Goal: Task Accomplishment & Management: Use online tool/utility

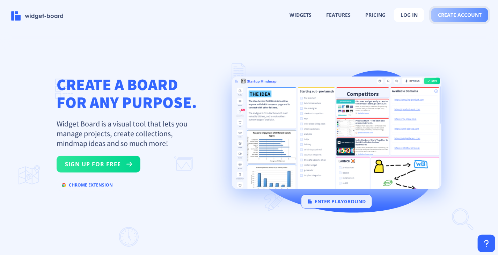
click at [469, 16] on span "create account" at bounding box center [460, 15] width 44 height 6
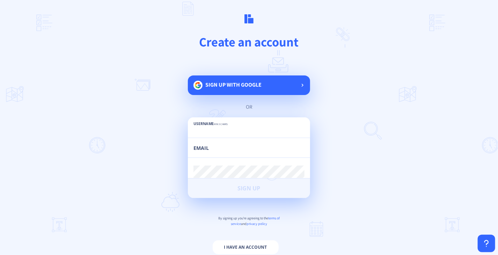
click at [224, 86] on span "Sign up with google" at bounding box center [233, 84] width 56 height 7
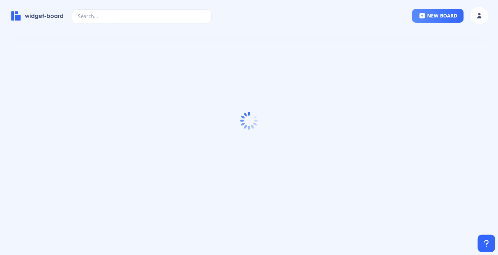
scroll to position [38, 0]
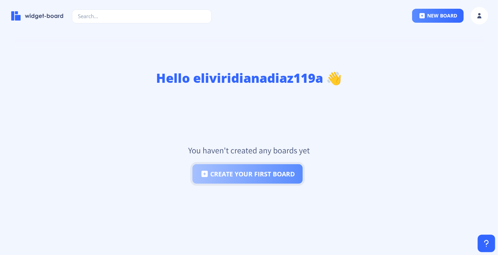
click at [280, 178] on button "create your first board" at bounding box center [247, 174] width 110 height 20
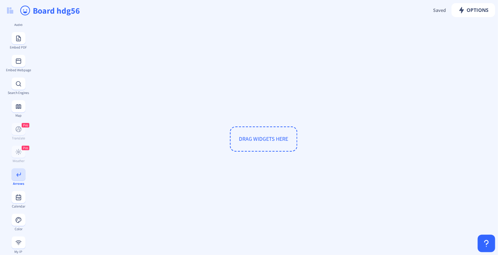
scroll to position [209, 0]
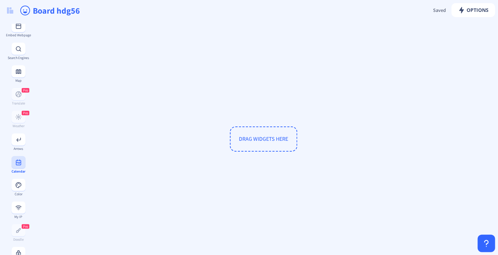
click at [18, 168] on button at bounding box center [19, 162] width 14 height 12
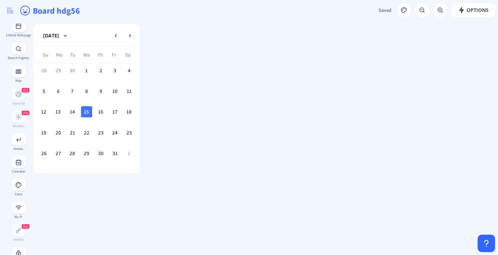
drag, startPoint x: 135, startPoint y: 128, endPoint x: 141, endPoint y: 159, distance: 31.3
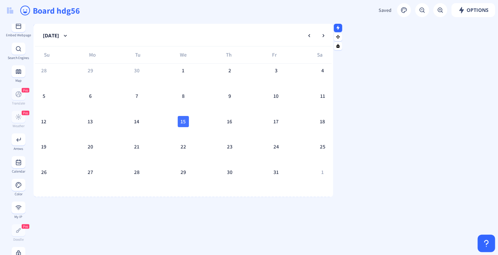
drag, startPoint x: 138, startPoint y: 118, endPoint x: 339, endPoint y: 134, distance: 202.4
click at [333, 134] on div at bounding box center [330, 110] width 3 height 173
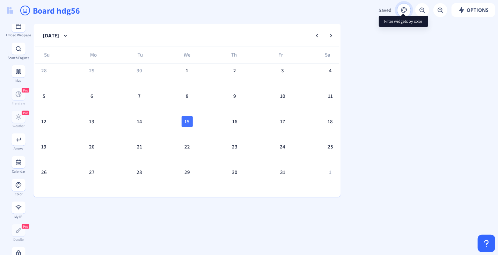
click at [401, 9] on rect at bounding box center [403, 10] width 7 height 7
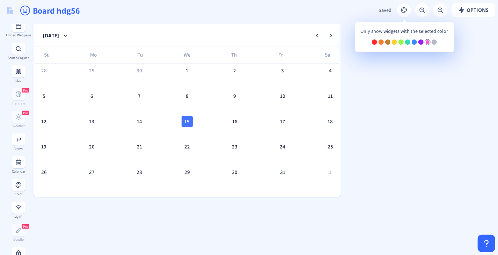
click at [425, 42] on div at bounding box center [427, 41] width 5 height 5
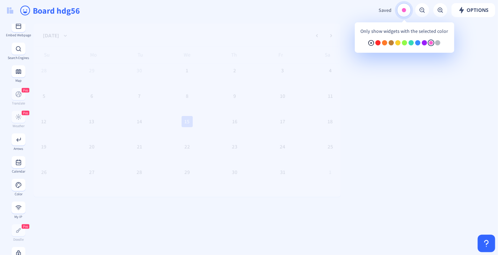
click at [403, 8] on span at bounding box center [404, 10] width 4 height 4
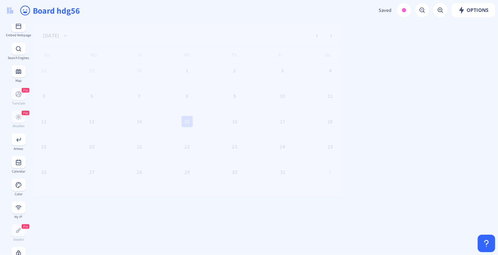
click at [397, 9] on button at bounding box center [404, 10] width 14 height 14
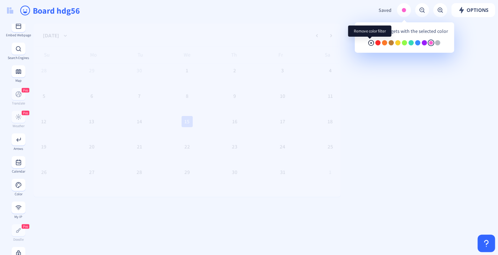
click at [372, 44] on rect at bounding box center [371, 42] width 7 height 7
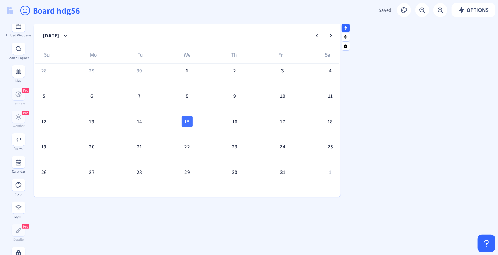
click at [347, 26] on rect at bounding box center [345, 27] width 5 height 5
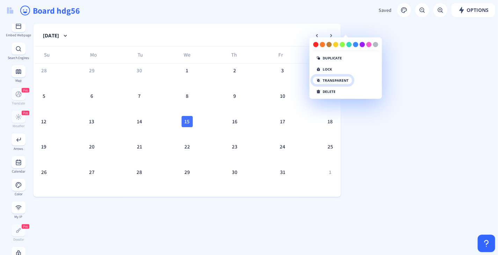
click at [346, 80] on button "transparent" at bounding box center [332, 80] width 40 height 8
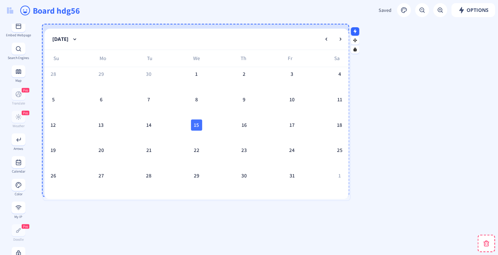
drag, startPoint x: 308, startPoint y: 31, endPoint x: 317, endPoint y: 35, distance: 10.0
click at [317, 35] on nb-card-header "October 2025" at bounding box center [196, 39] width 304 height 21
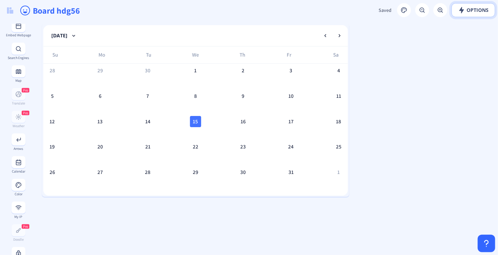
click at [475, 12] on span "Options" at bounding box center [473, 10] width 30 height 6
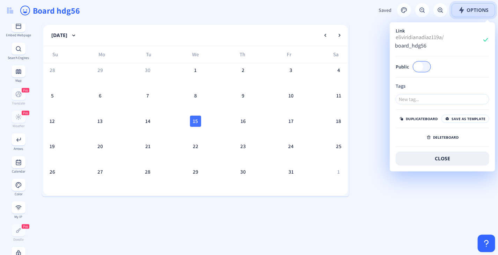
scroll to position [0, 0]
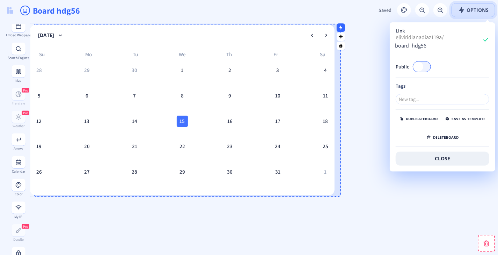
drag, startPoint x: 293, startPoint y: 32, endPoint x: 280, endPoint y: 32, distance: 13.3
click at [280, 32] on nb-card-header "October 2025" at bounding box center [182, 35] width 304 height 21
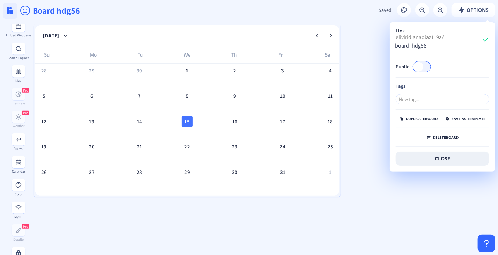
click at [15, 15] on button at bounding box center [10, 10] width 15 height 15
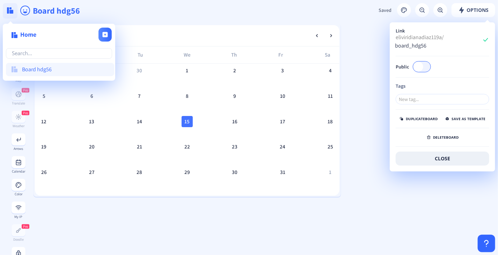
click at [14, 12] on button at bounding box center [10, 10] width 15 height 15
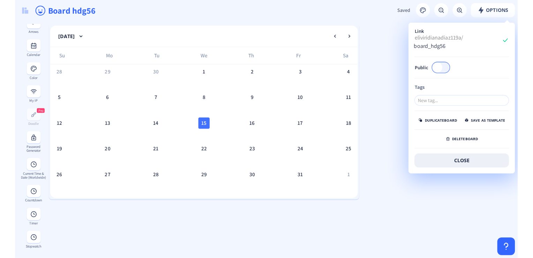
scroll to position [338, 0]
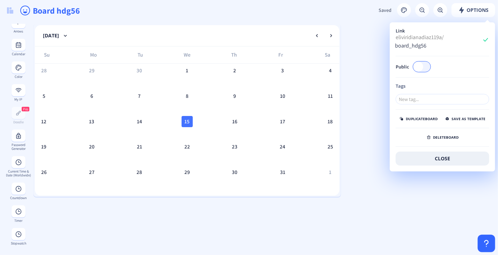
click at [442, 155] on button "close" at bounding box center [442, 158] width 94 height 14
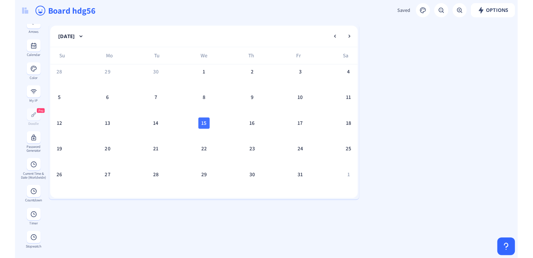
scroll to position [335, 0]
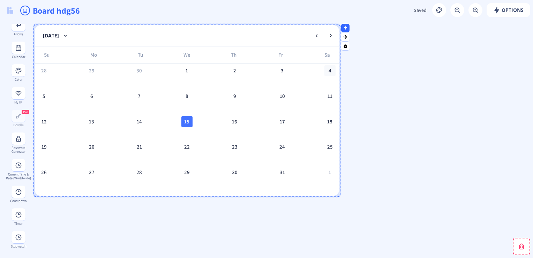
click at [325, 75] on div "4" at bounding box center [330, 70] width 11 height 11
click at [190, 123] on div "15" at bounding box center [186, 121] width 11 height 11
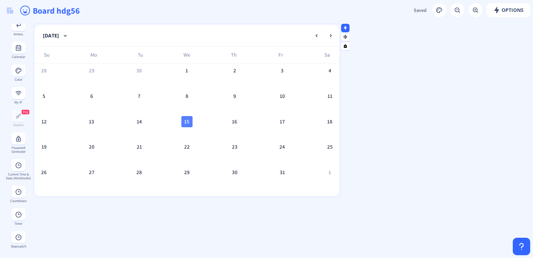
click at [183, 125] on div "15" at bounding box center [186, 121] width 11 height 11
click at [184, 128] on nb-calendar-picker-row "12 13 14 15 16 17 18" at bounding box center [186, 128] width 297 height 25
click at [184, 129] on nb-calendar-picker-row "12 13 14 15 16 17 18" at bounding box center [186, 128] width 297 height 25
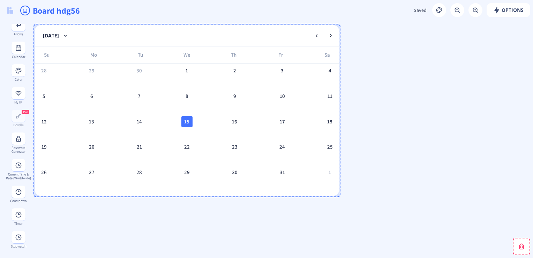
drag, startPoint x: 190, startPoint y: 116, endPoint x: 476, endPoint y: 69, distance: 290.0
click at [193, 116] on div "15" at bounding box center [186, 121] width 11 height 11
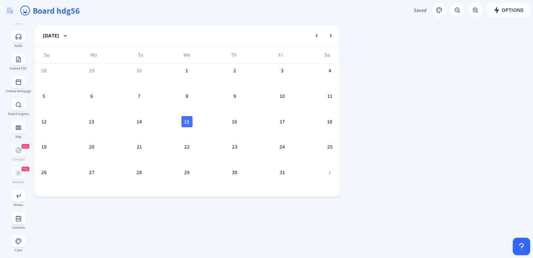
scroll to position [0, 0]
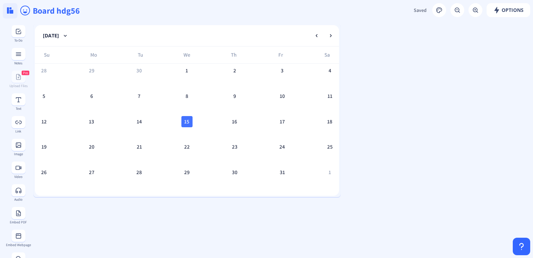
click at [13, 17] on button at bounding box center [10, 10] width 15 height 15
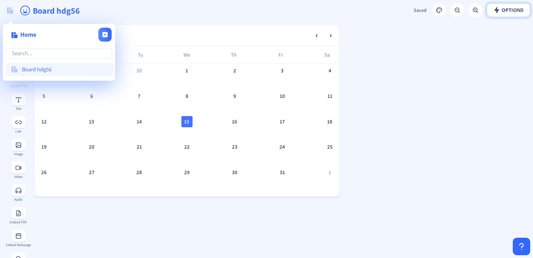
click at [497, 10] on span "Options" at bounding box center [509, 10] width 30 height 6
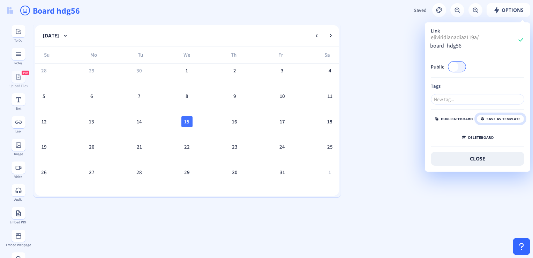
click at [497, 121] on button "save as template" at bounding box center [501, 118] width 48 height 8
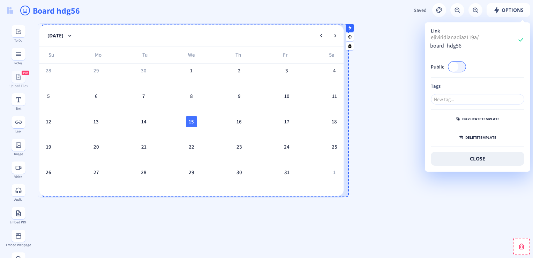
drag, startPoint x: 311, startPoint y: 135, endPoint x: 315, endPoint y: 135, distance: 4.5
click at [315, 135] on nb-calendar-picker-row "12 13 14 15 16 17 18" at bounding box center [191, 128] width 297 height 25
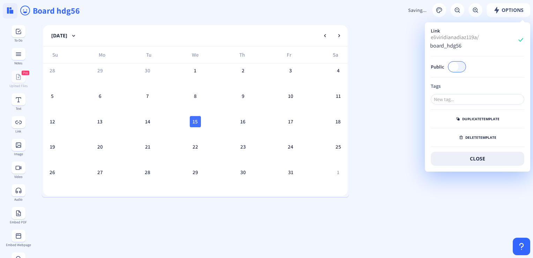
click at [7, 9] on button at bounding box center [10, 10] width 15 height 15
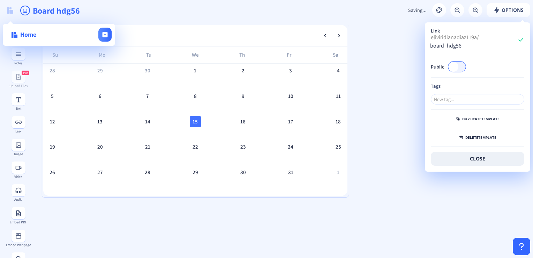
click at [118, 13] on input "Board hdg56" at bounding box center [165, 10] width 267 height 21
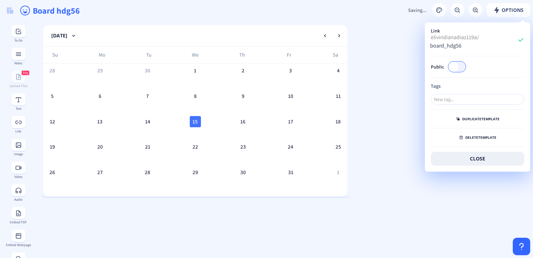
drag, startPoint x: 486, startPoint y: 160, endPoint x: 380, endPoint y: 170, distance: 106.6
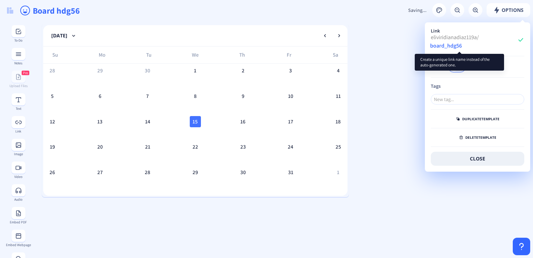
click at [451, 41] on input "board_hdg56" at bounding box center [461, 45] width 62 height 10
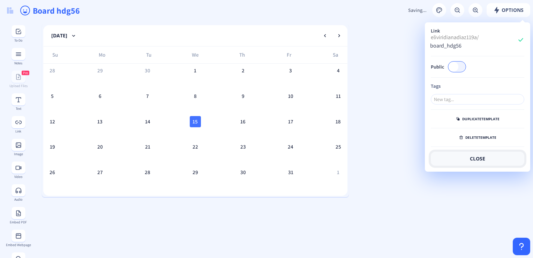
click at [465, 158] on button "close" at bounding box center [478, 158] width 94 height 14
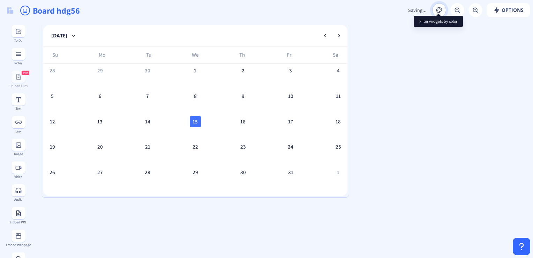
click at [436, 13] on icon at bounding box center [439, 10] width 7 height 7
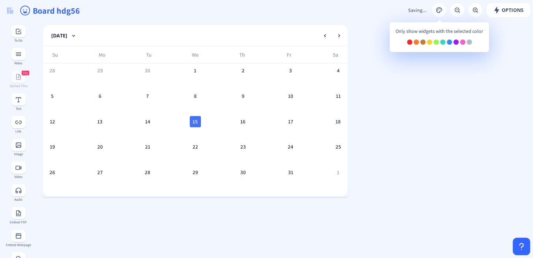
click at [459, 40] on div "Only show widgets with the selected color" at bounding box center [439, 40] width 99 height 24
click at [460, 41] on div at bounding box center [462, 41] width 5 height 5
